Goal: Information Seeking & Learning: Learn about a topic

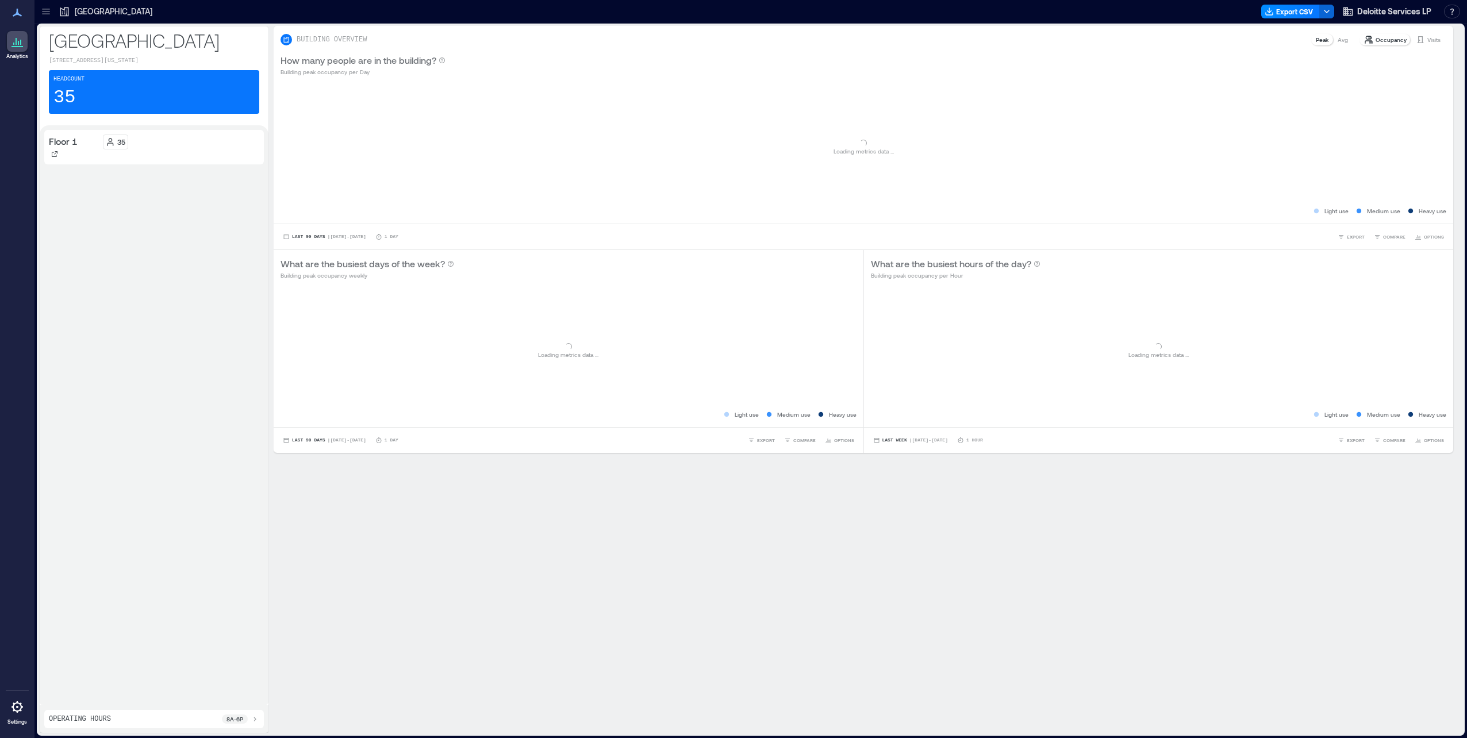
click at [57, 7] on div "[GEOGRAPHIC_DATA]" at bounding box center [105, 11] width 101 height 18
click at [47, 11] on icon at bounding box center [45, 11] width 7 height 1
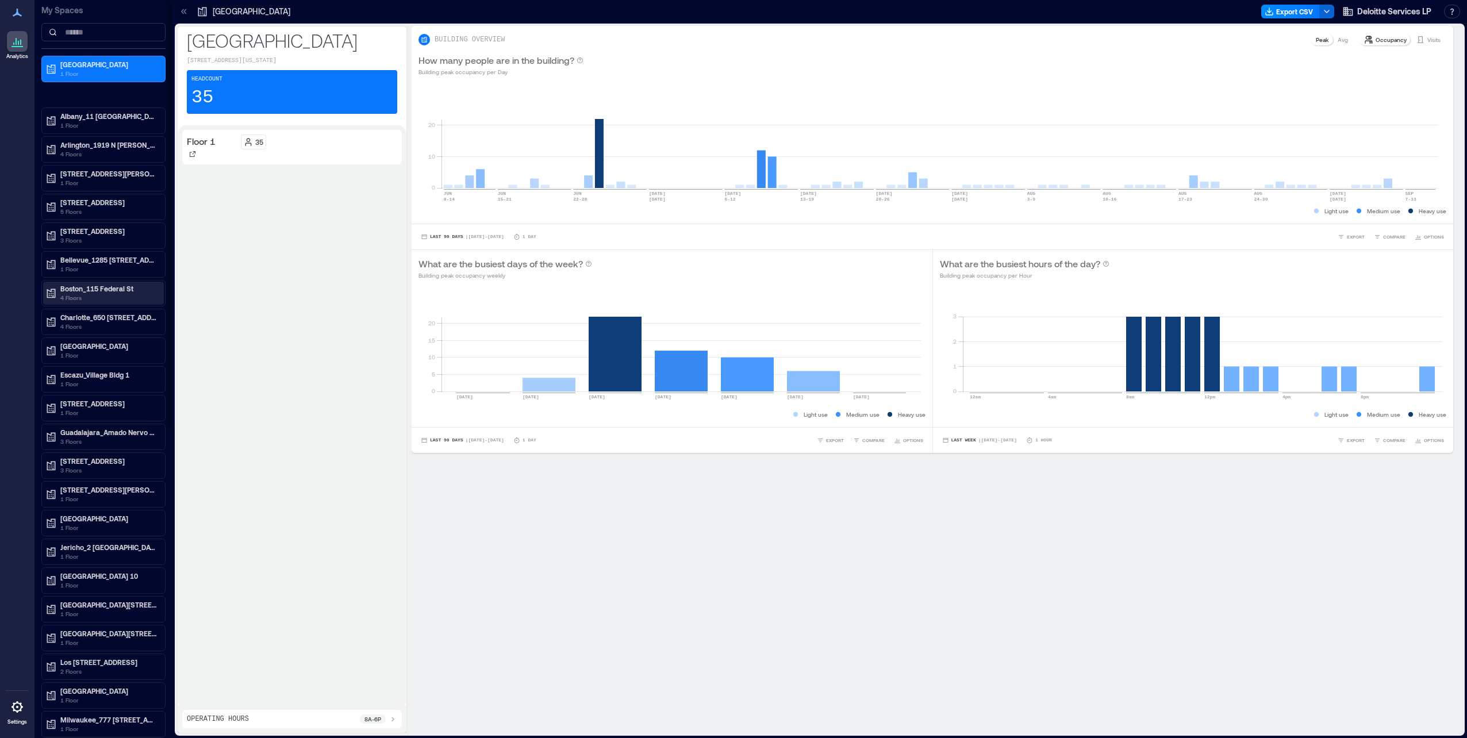
click at [106, 282] on div "Boston_115 Federal St 4 Floors" at bounding box center [103, 293] width 121 height 23
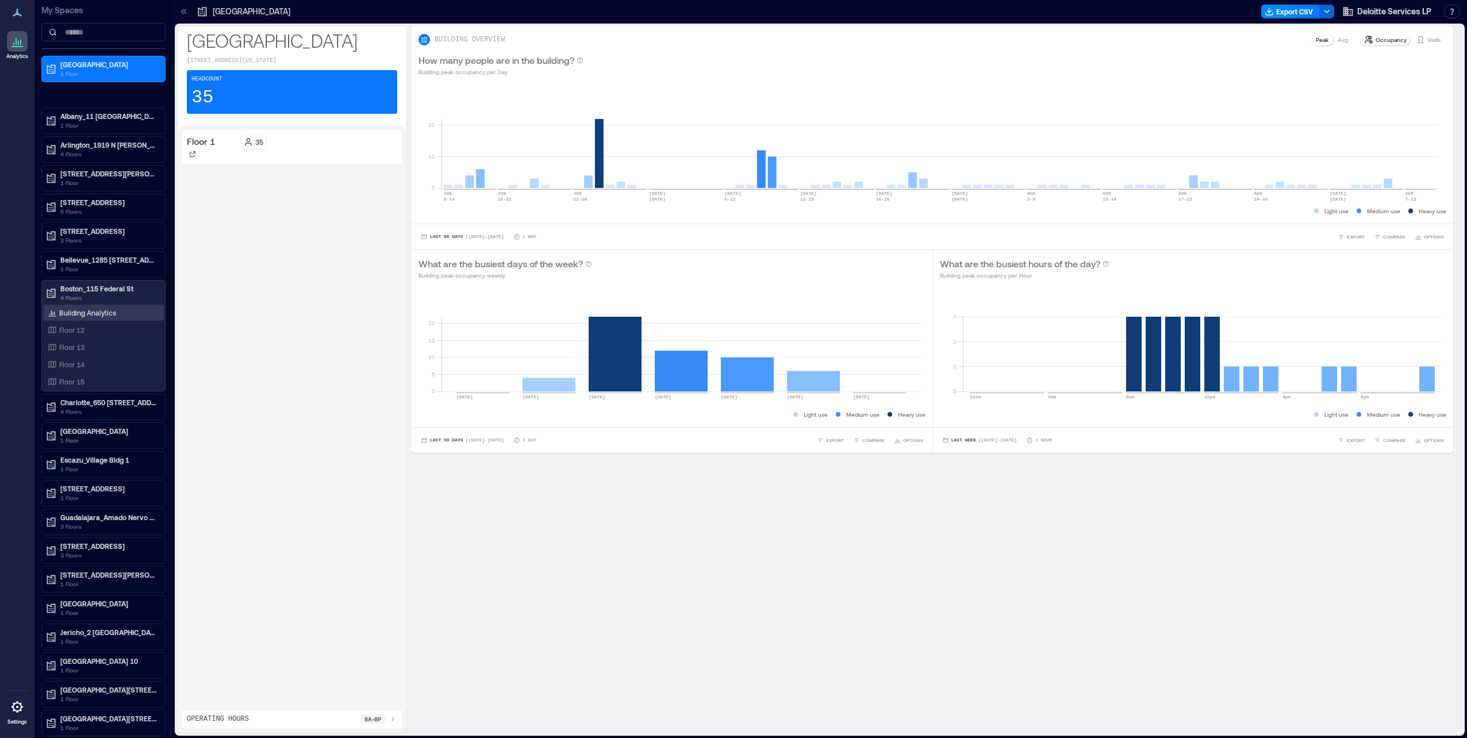
click at [75, 308] on p "Building Analytics" at bounding box center [87, 312] width 57 height 9
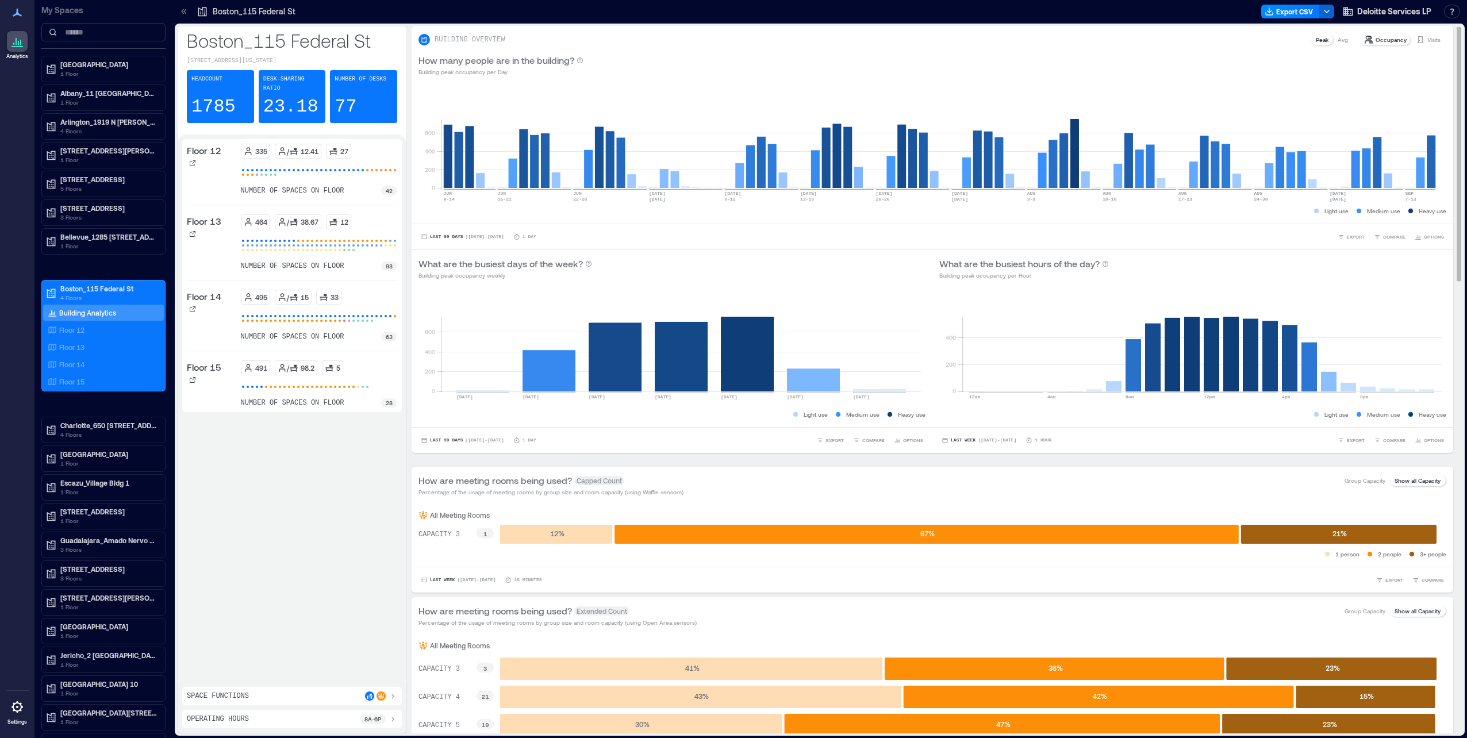
click at [1338, 39] on p "Avg" at bounding box center [1343, 39] width 10 height 9
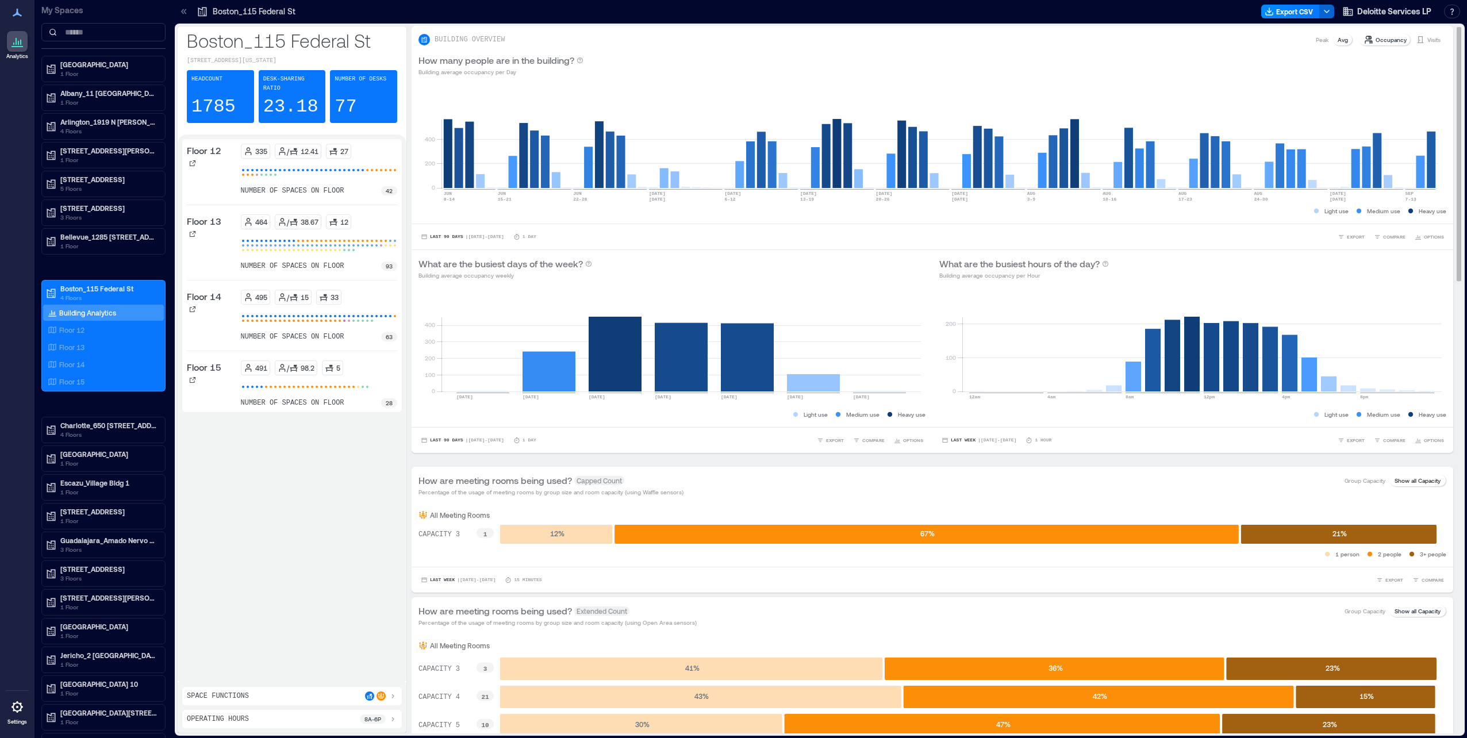
click at [1316, 39] on p "Peak" at bounding box center [1322, 39] width 13 height 9
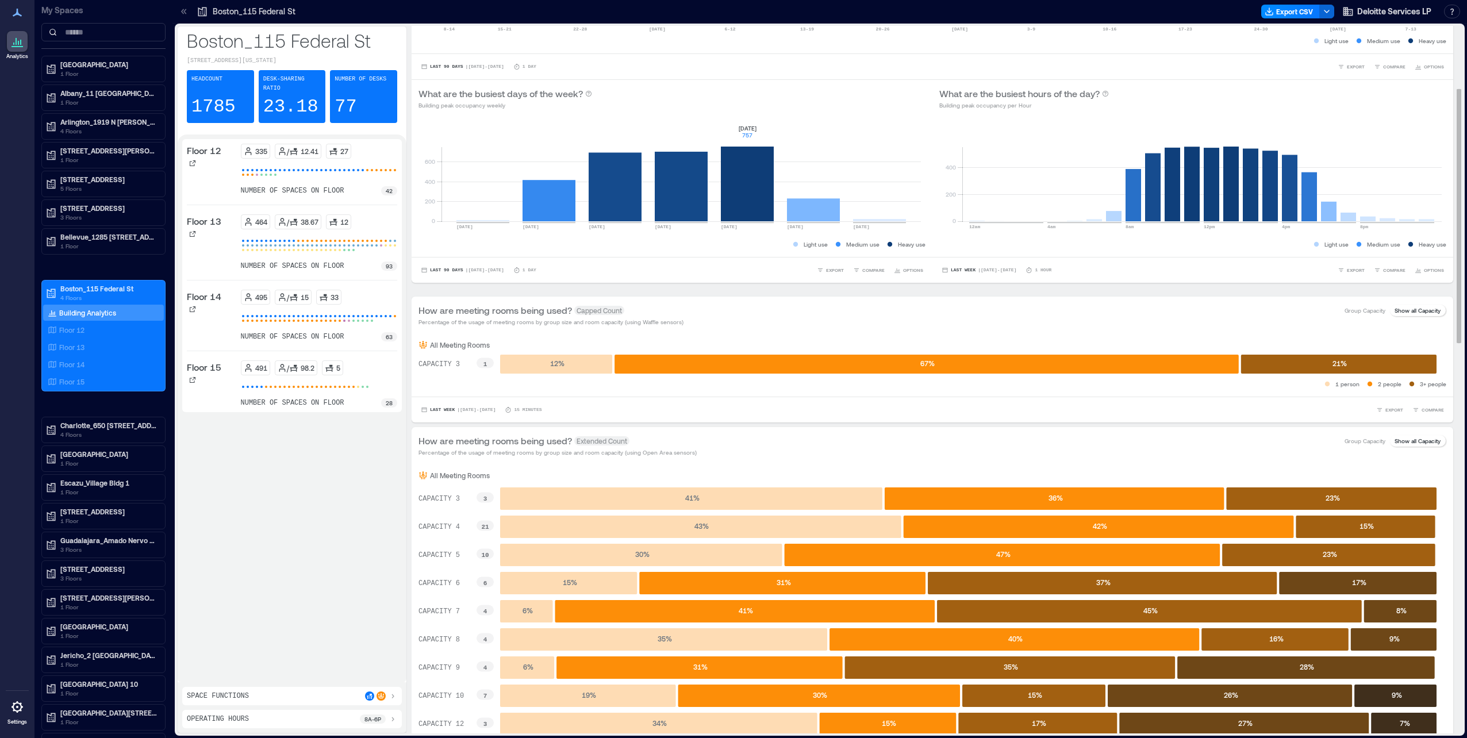
scroll to position [172, 0]
